Goal: Navigation & Orientation: Go to known website

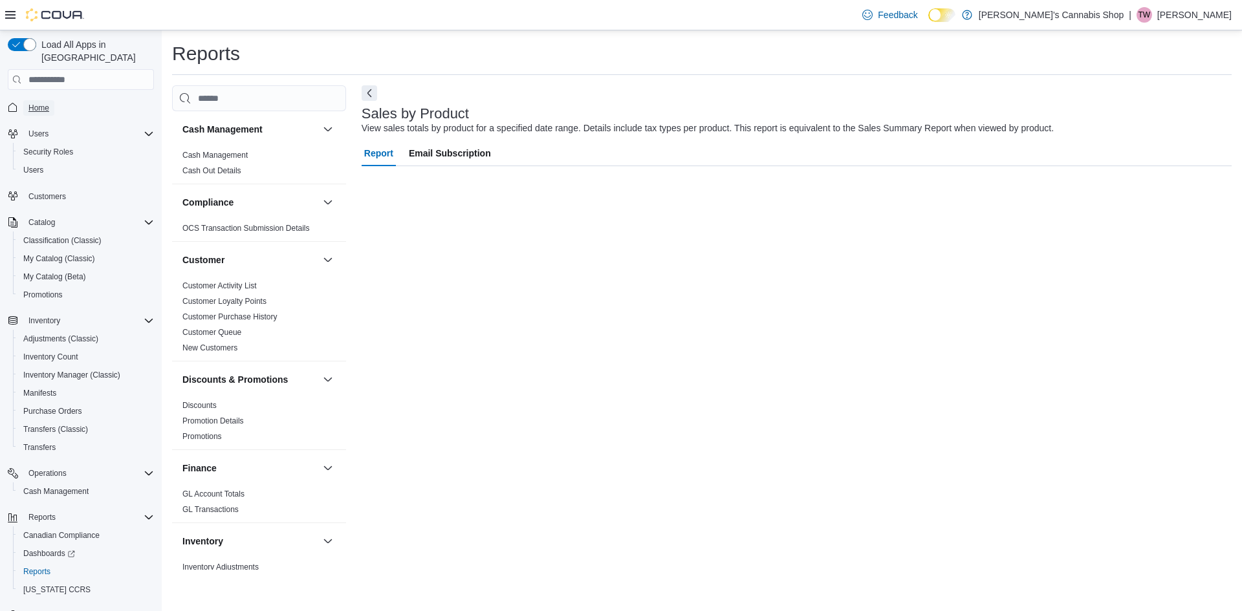
click at [30, 103] on span "Home" at bounding box center [38, 108] width 21 height 10
